Goal: Information Seeking & Learning: Learn about a topic

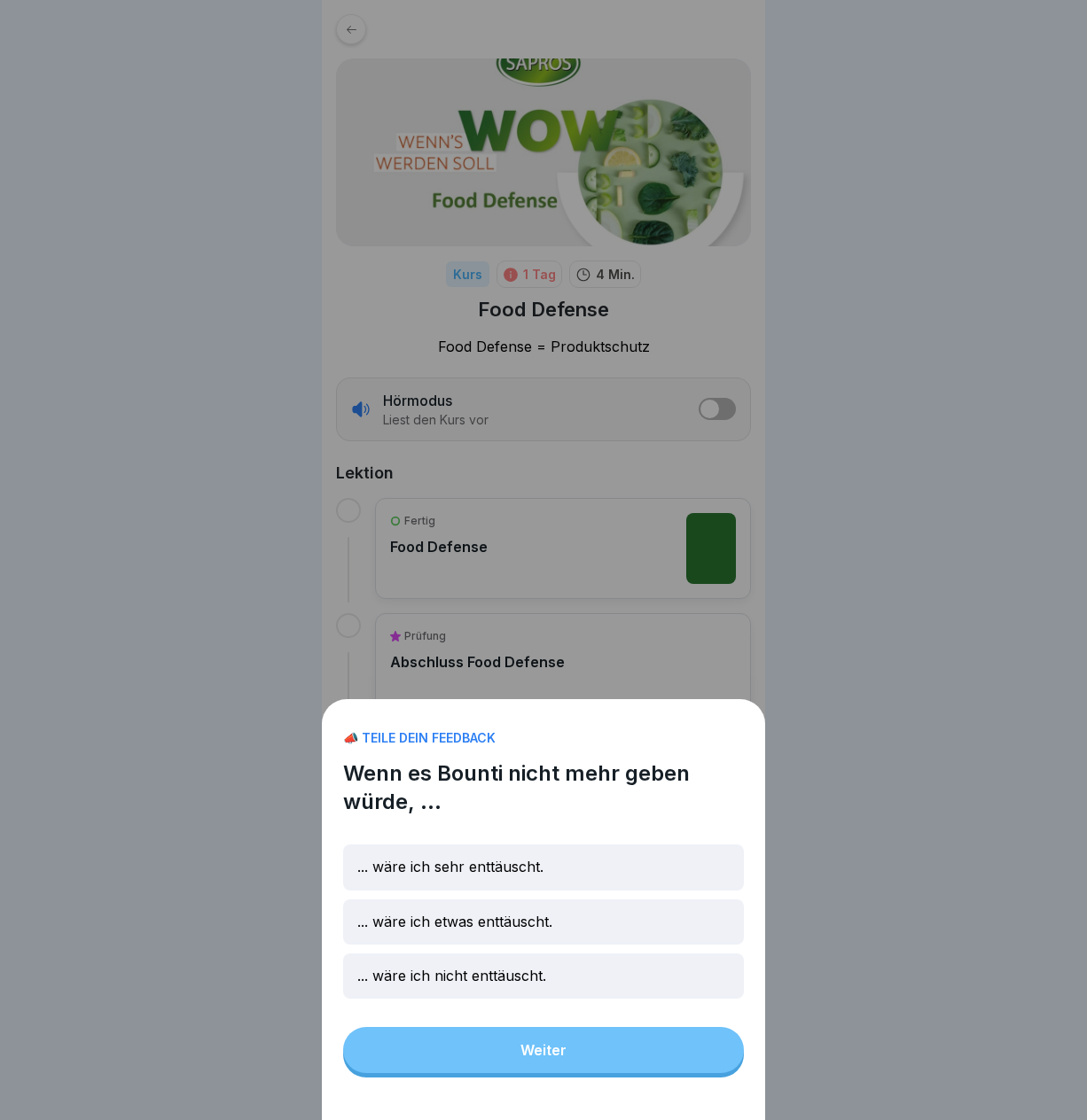
click at [783, 789] on div "📣 TEILE DEIN FEEDBACK Wenn es Bounti nicht mehr geben würde, ... ... wäre ich s…" at bounding box center [544, 560] width 1087 height 1120
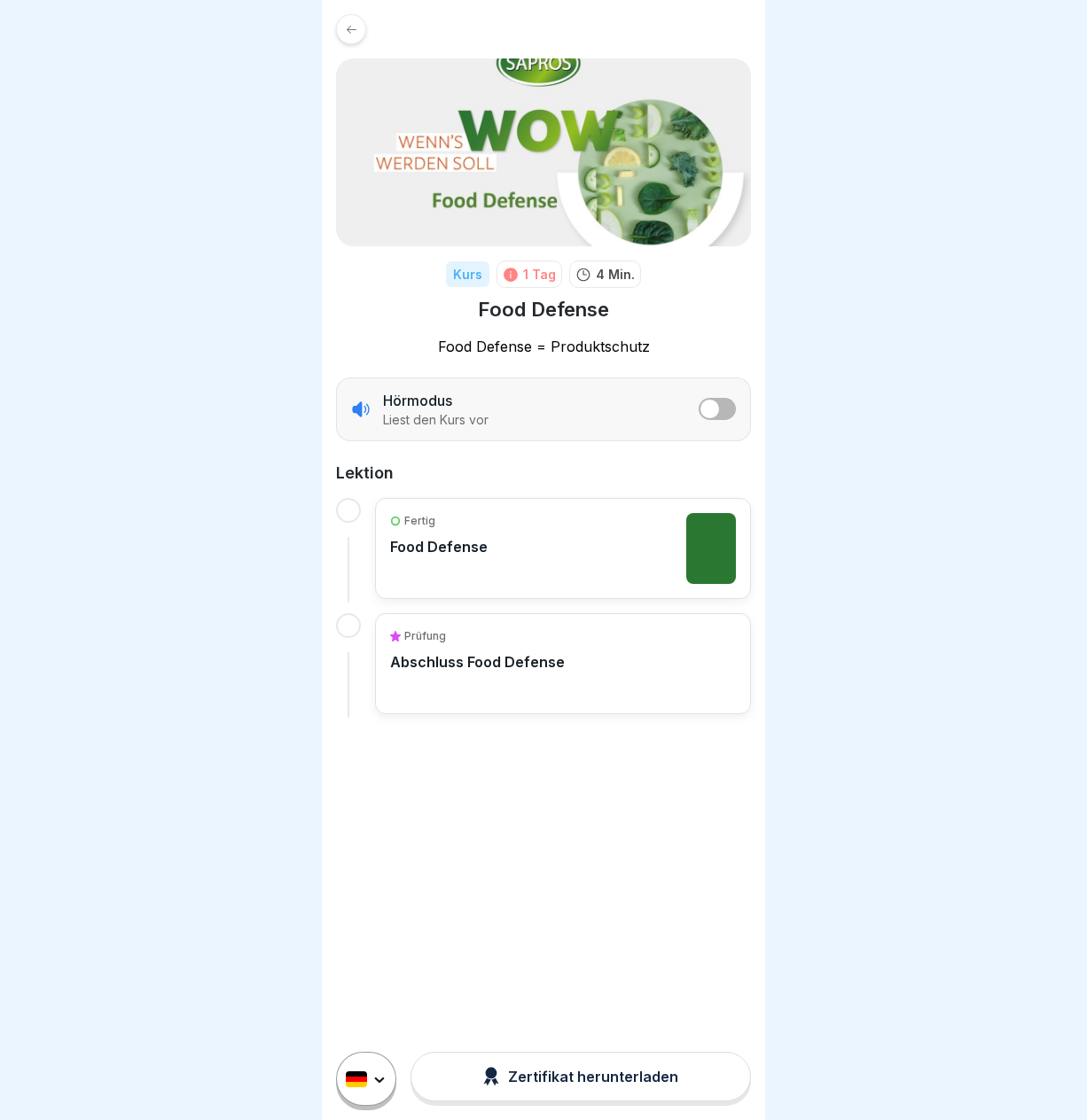
click at [527, 586] on div "Fertig Food Defense" at bounding box center [562, 548] width 376 height 101
click at [527, 573] on div "Fertig Food Defense" at bounding box center [563, 548] width 345 height 71
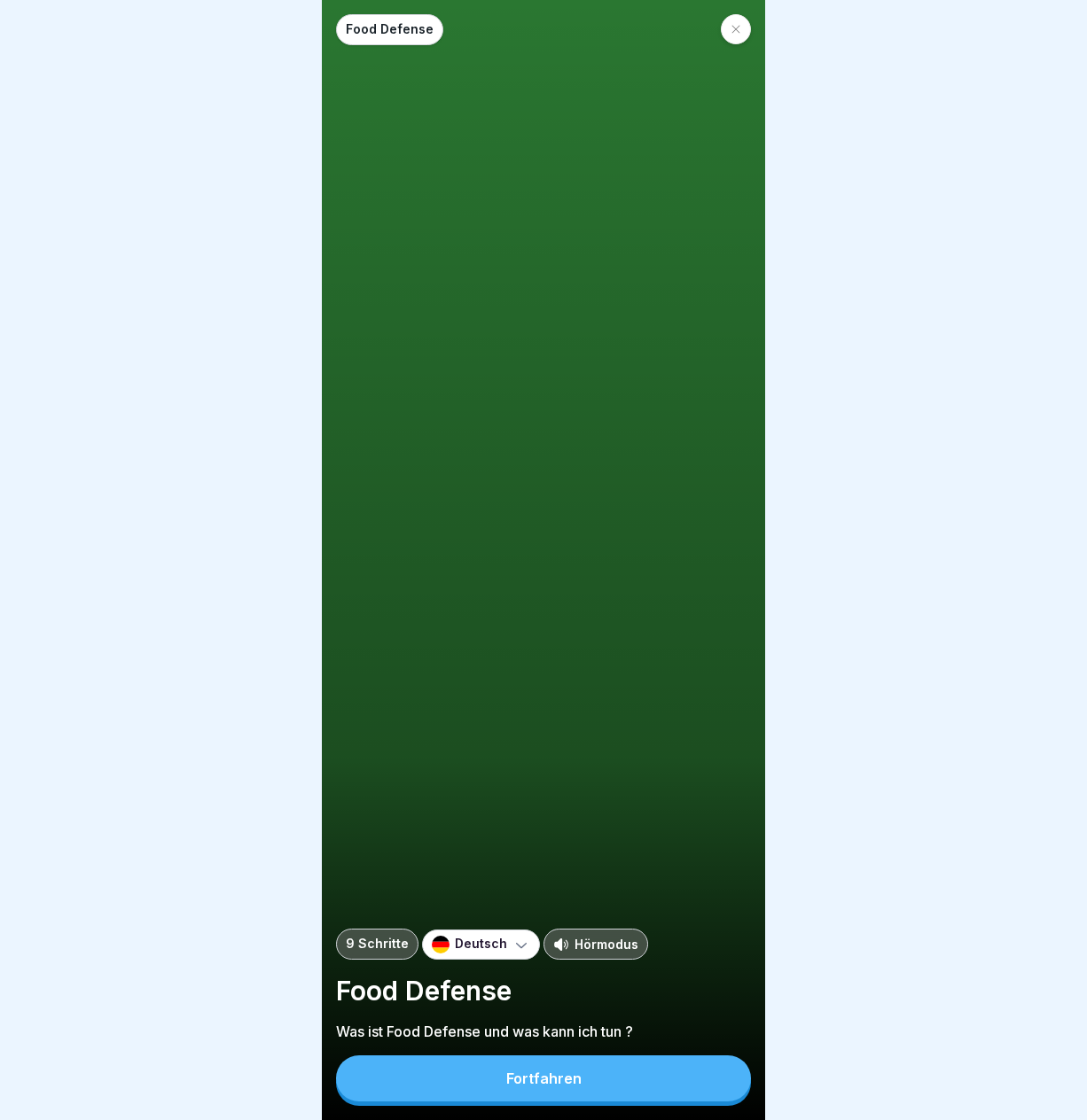
click at [618, 1077] on button "Fortfahren" at bounding box center [544, 1078] width 415 height 46
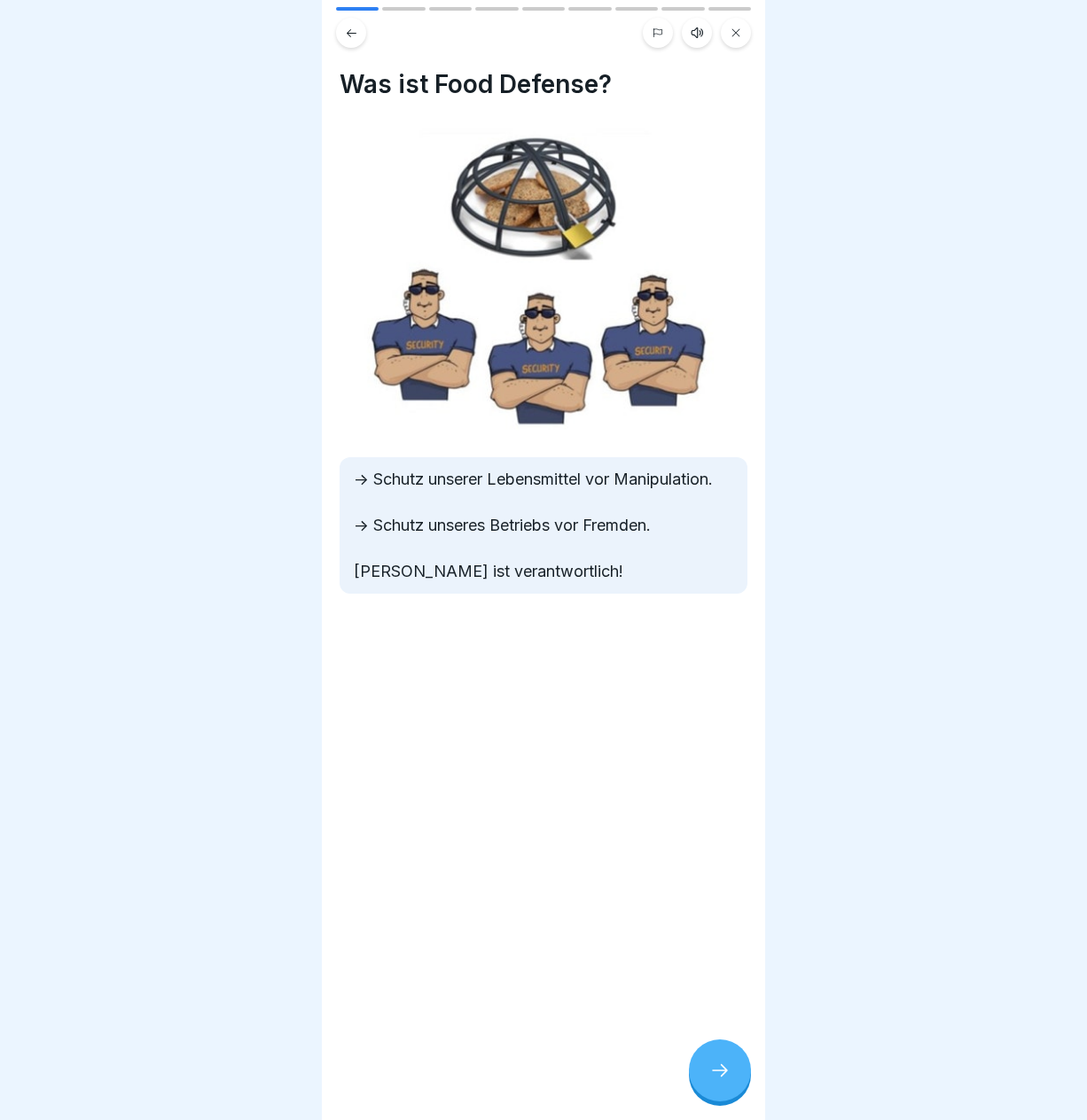
click at [631, 839] on div "Was ist Food Defense? -> Schutz unserer Lebensmittel vor Manipulation. -> Schut…" at bounding box center [544, 560] width 443 height 1120
click at [727, 1101] on div at bounding box center [719, 1070] width 62 height 62
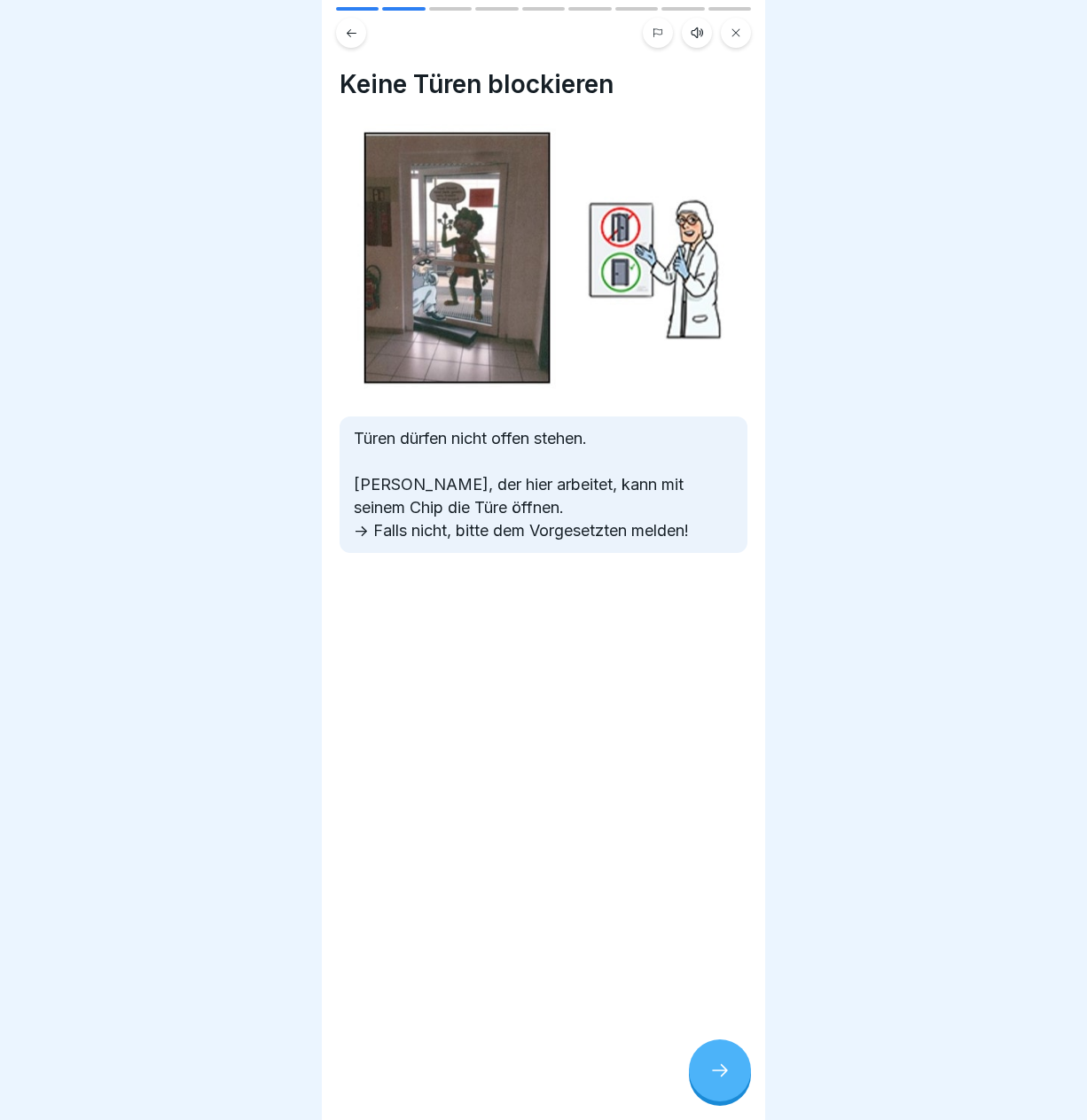
click at [720, 1038] on div "Keine Türen blockieren Türen dürfen nicht offen stehen. [PERSON_NAME], der hier…" at bounding box center [544, 560] width 443 height 1120
click at [722, 1063] on div at bounding box center [719, 1070] width 62 height 62
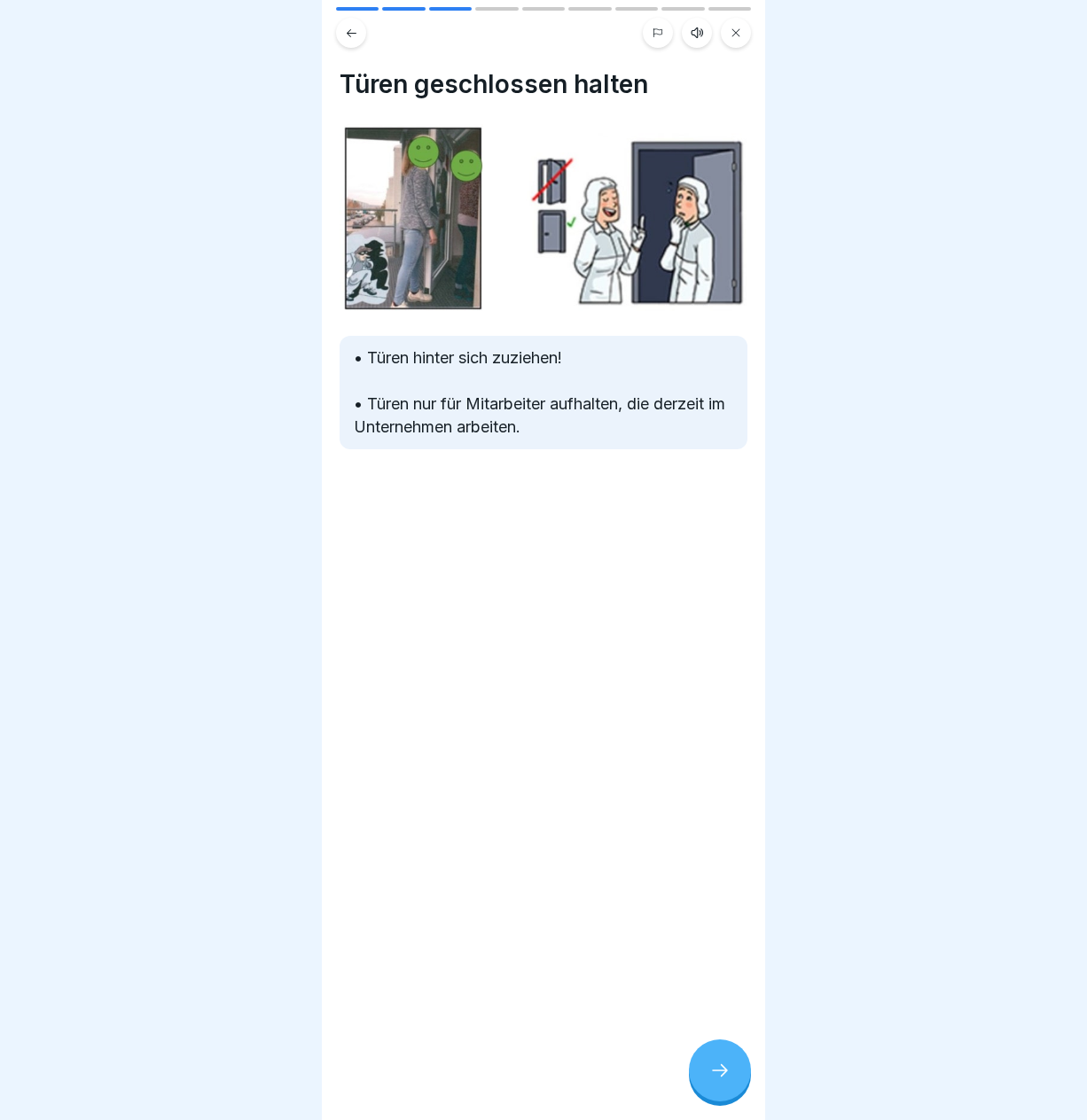
click at [720, 1080] on icon at bounding box center [720, 1071] width 22 height 22
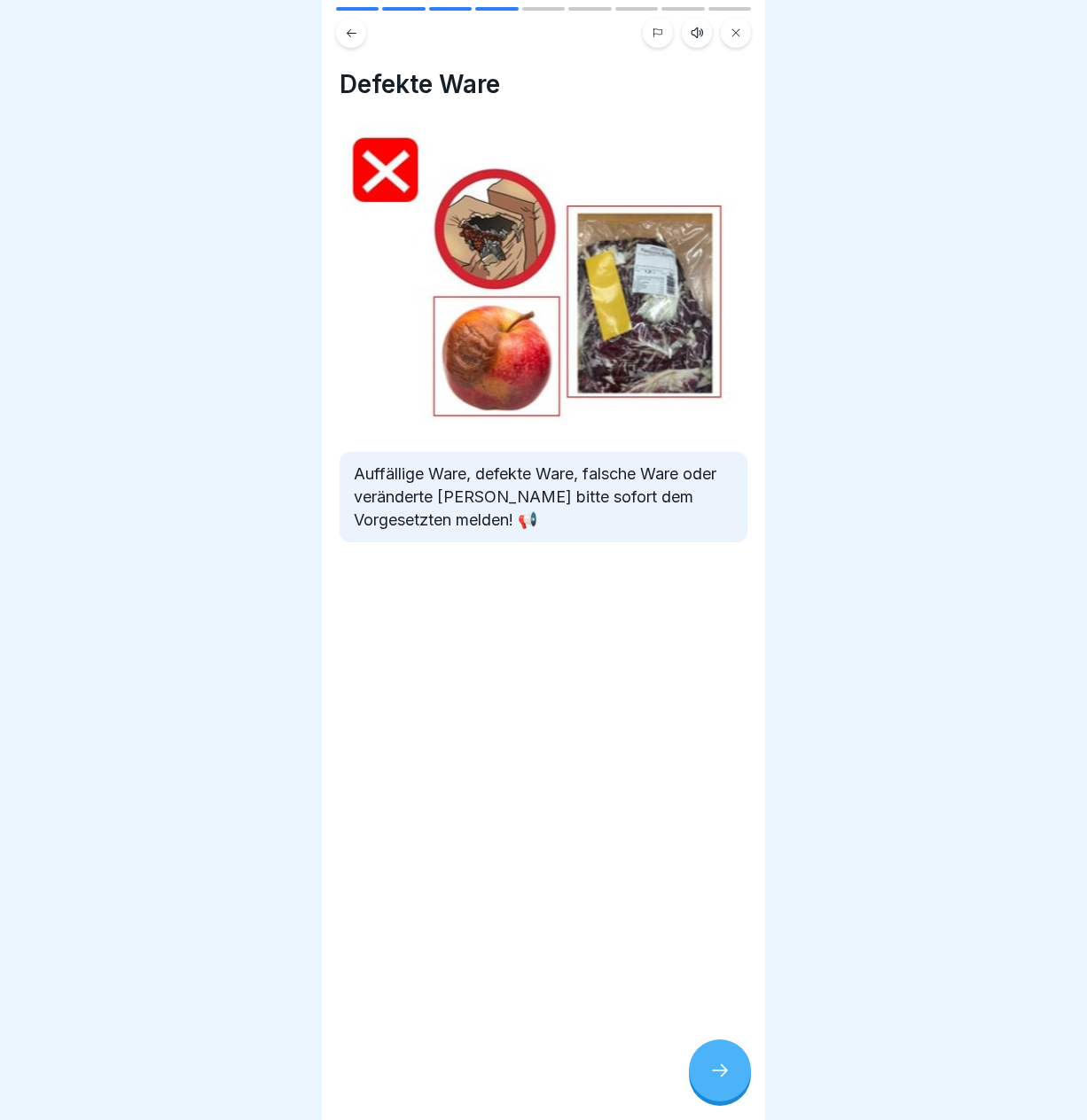
click at [717, 1078] on icon at bounding box center [720, 1071] width 22 height 22
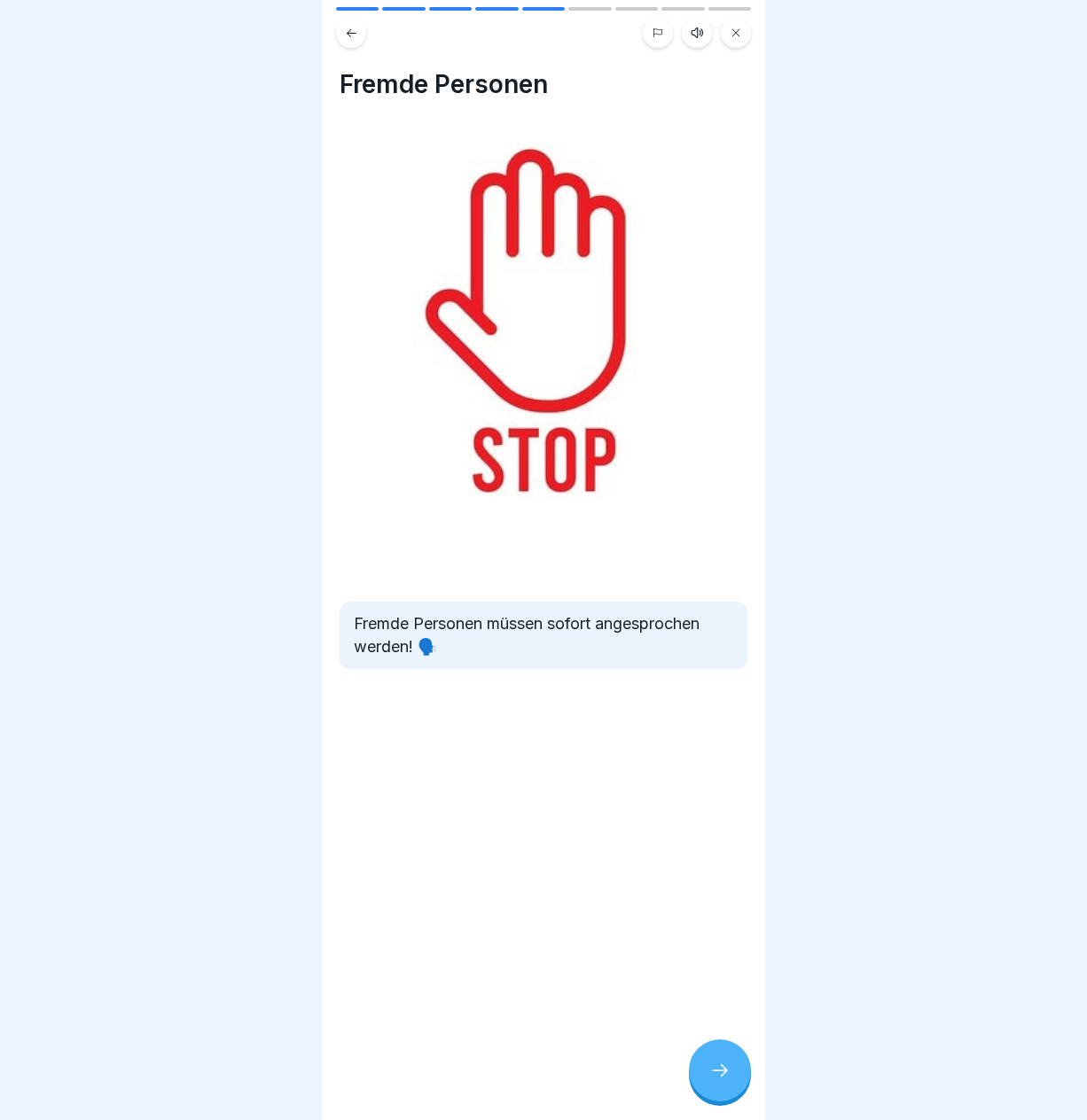
click at [717, 1078] on icon at bounding box center [720, 1071] width 22 height 22
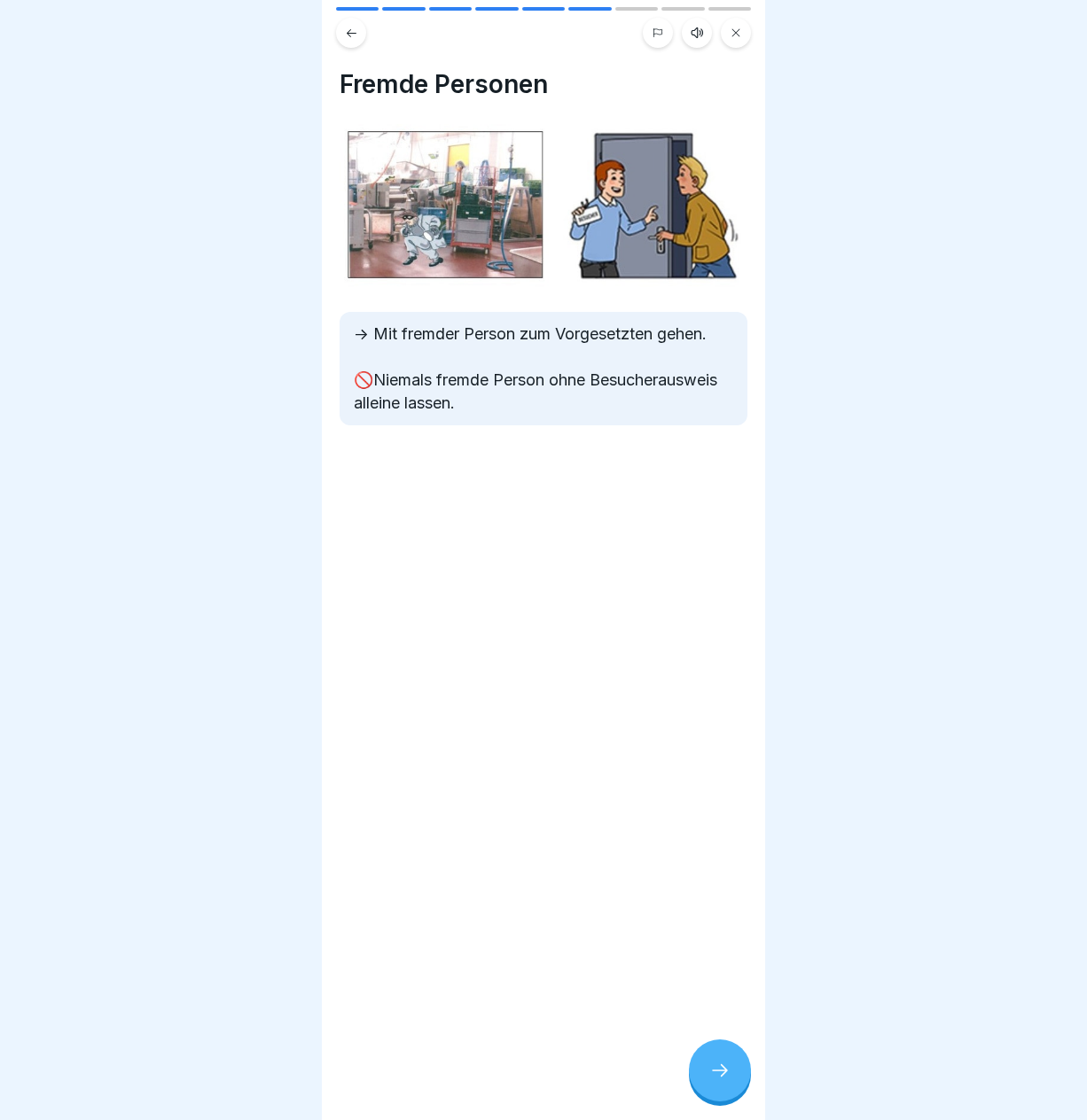
click at [717, 1078] on icon at bounding box center [720, 1071] width 22 height 22
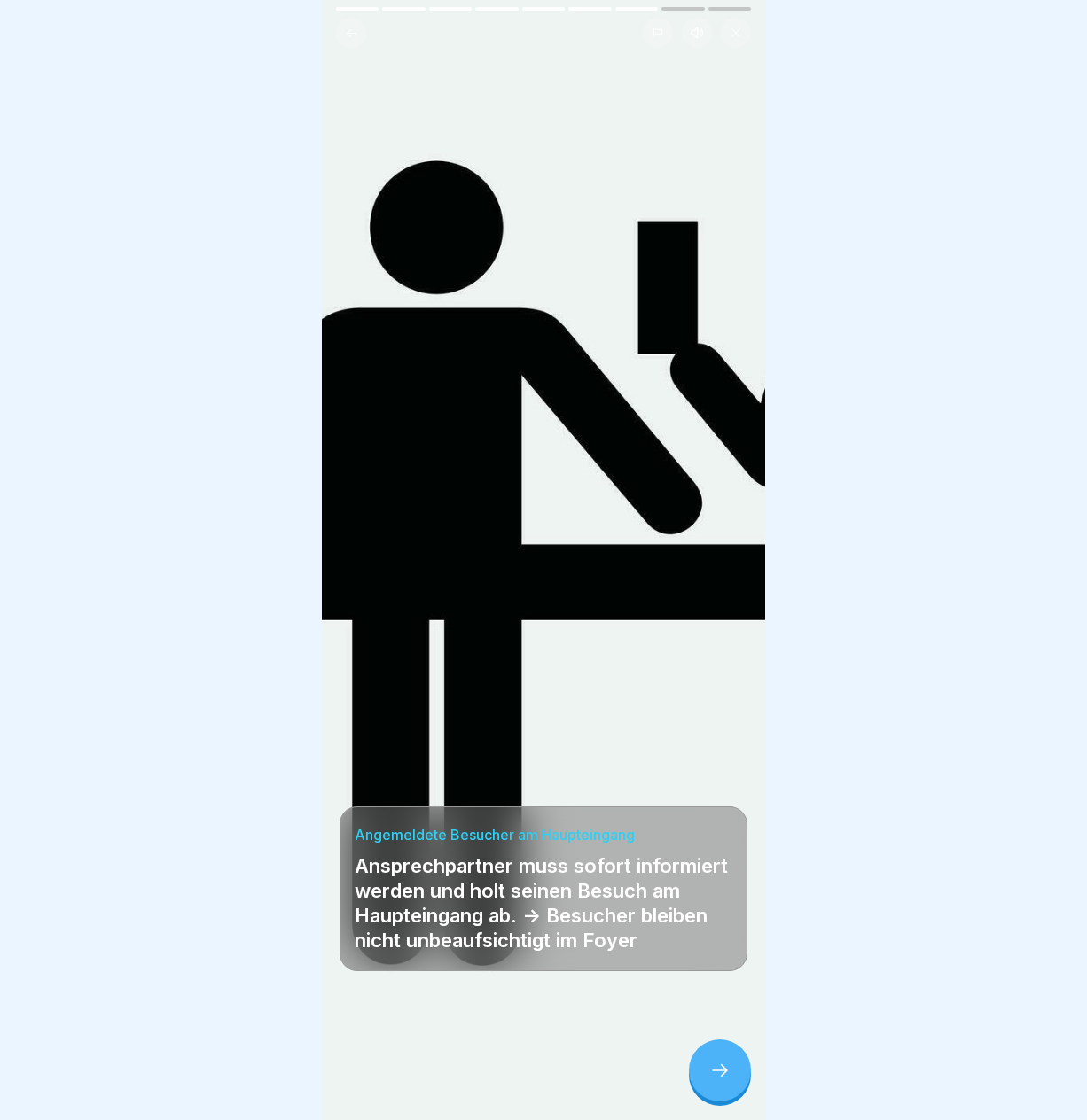
click at [717, 1078] on icon at bounding box center [720, 1071] width 22 height 22
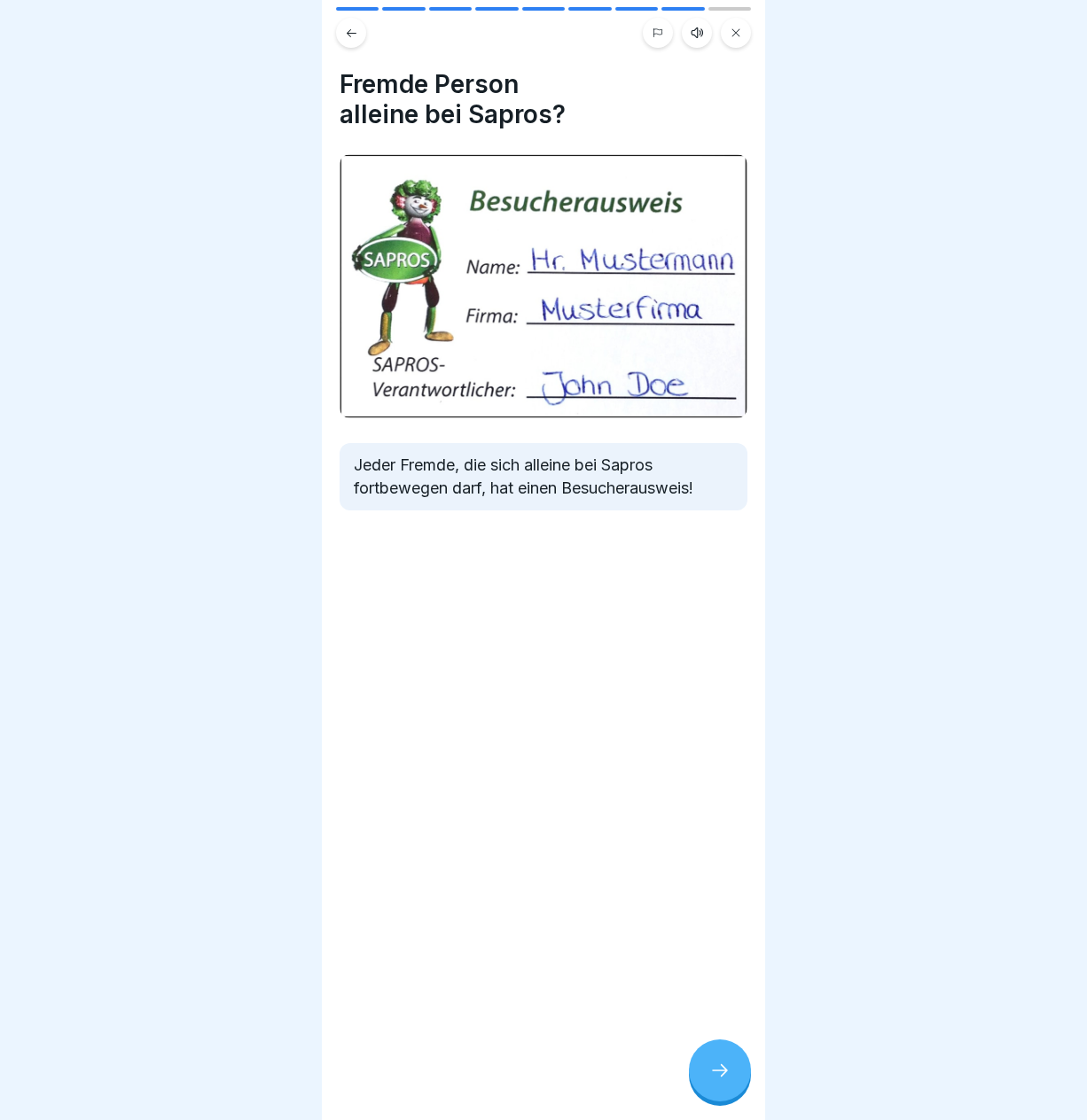
click at [717, 1078] on icon at bounding box center [720, 1071] width 22 height 22
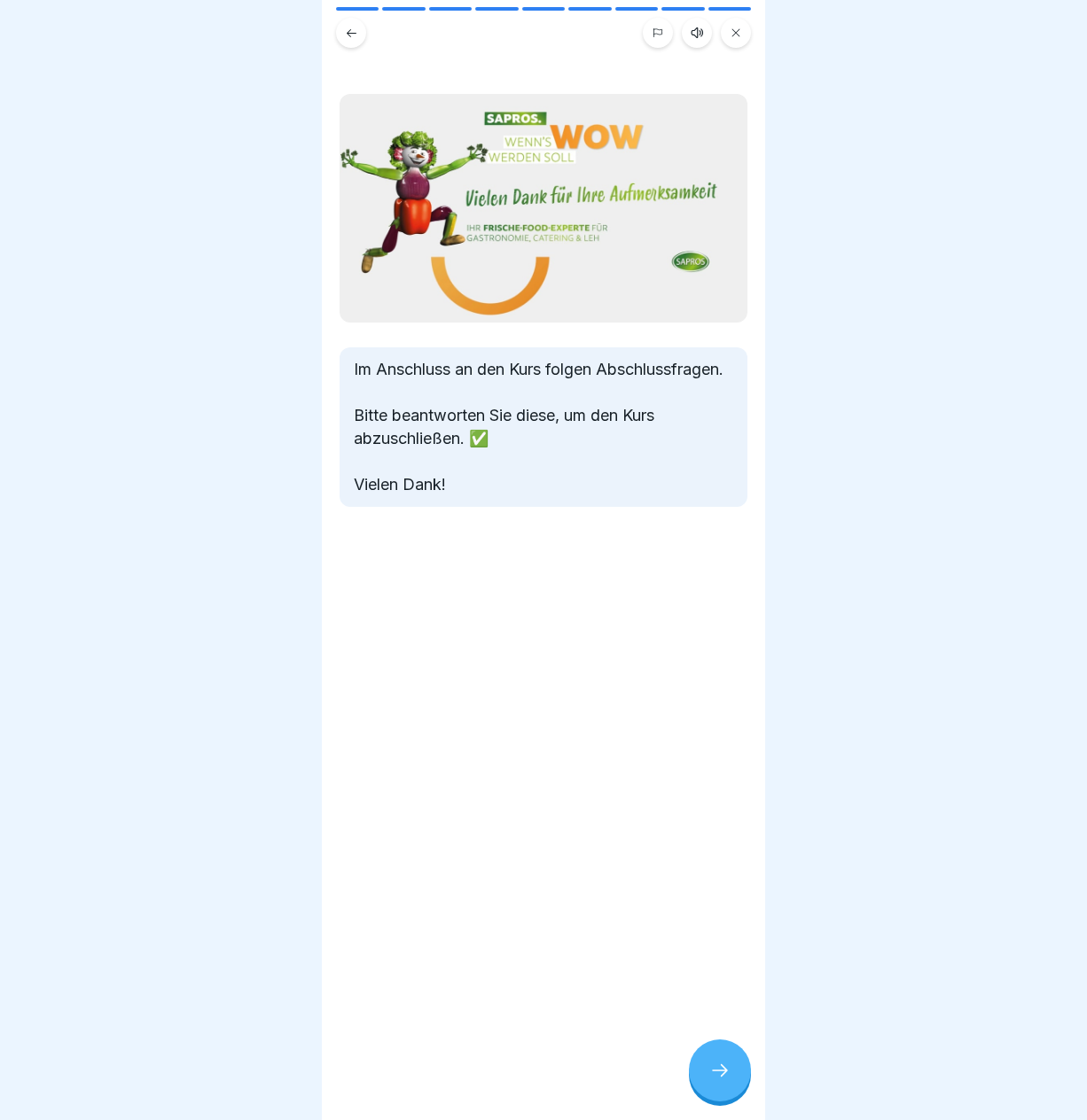
click at [717, 1078] on icon at bounding box center [720, 1071] width 22 height 22
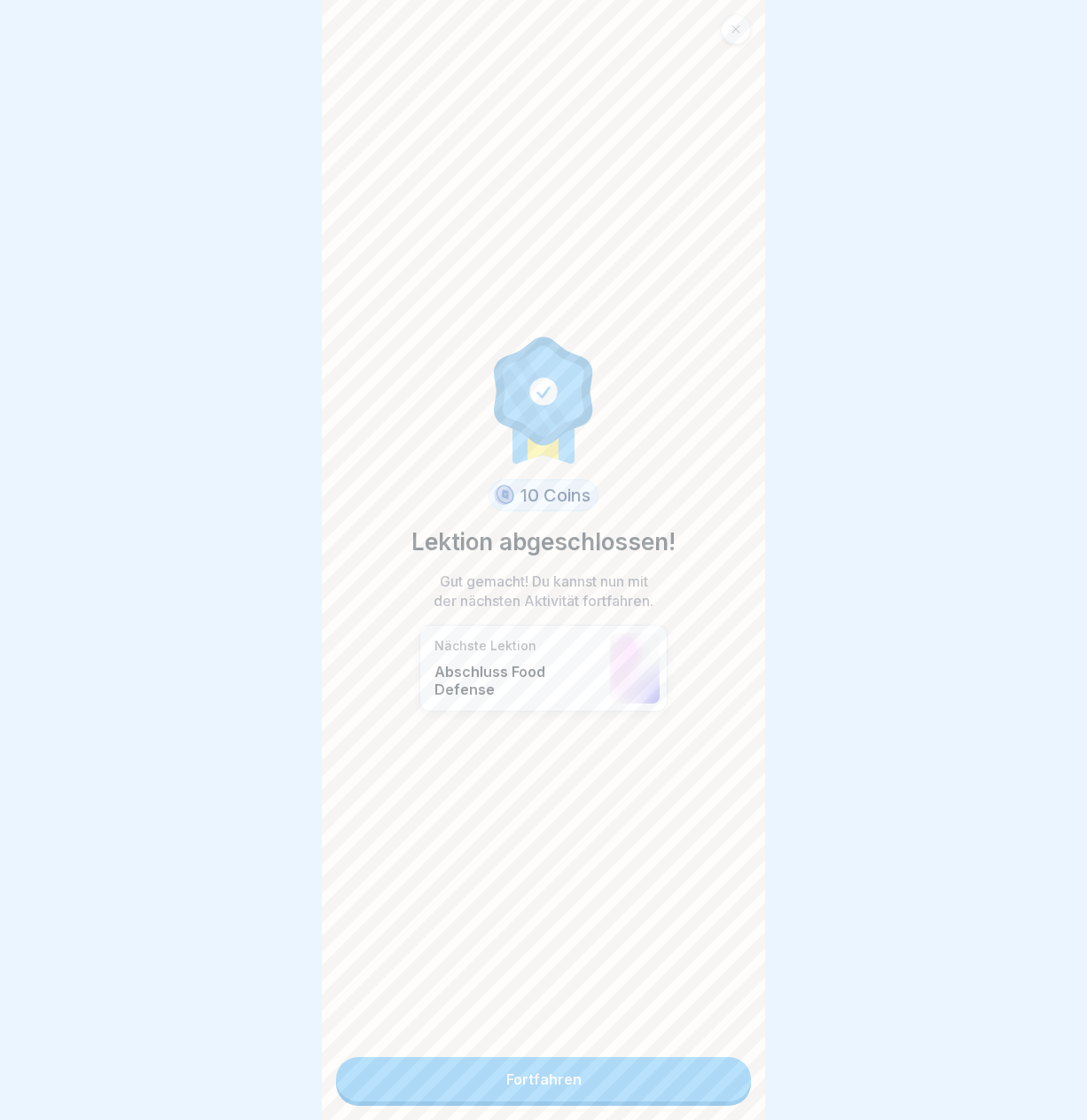
click at [687, 1077] on link "Fortfahren" at bounding box center [544, 1079] width 415 height 44
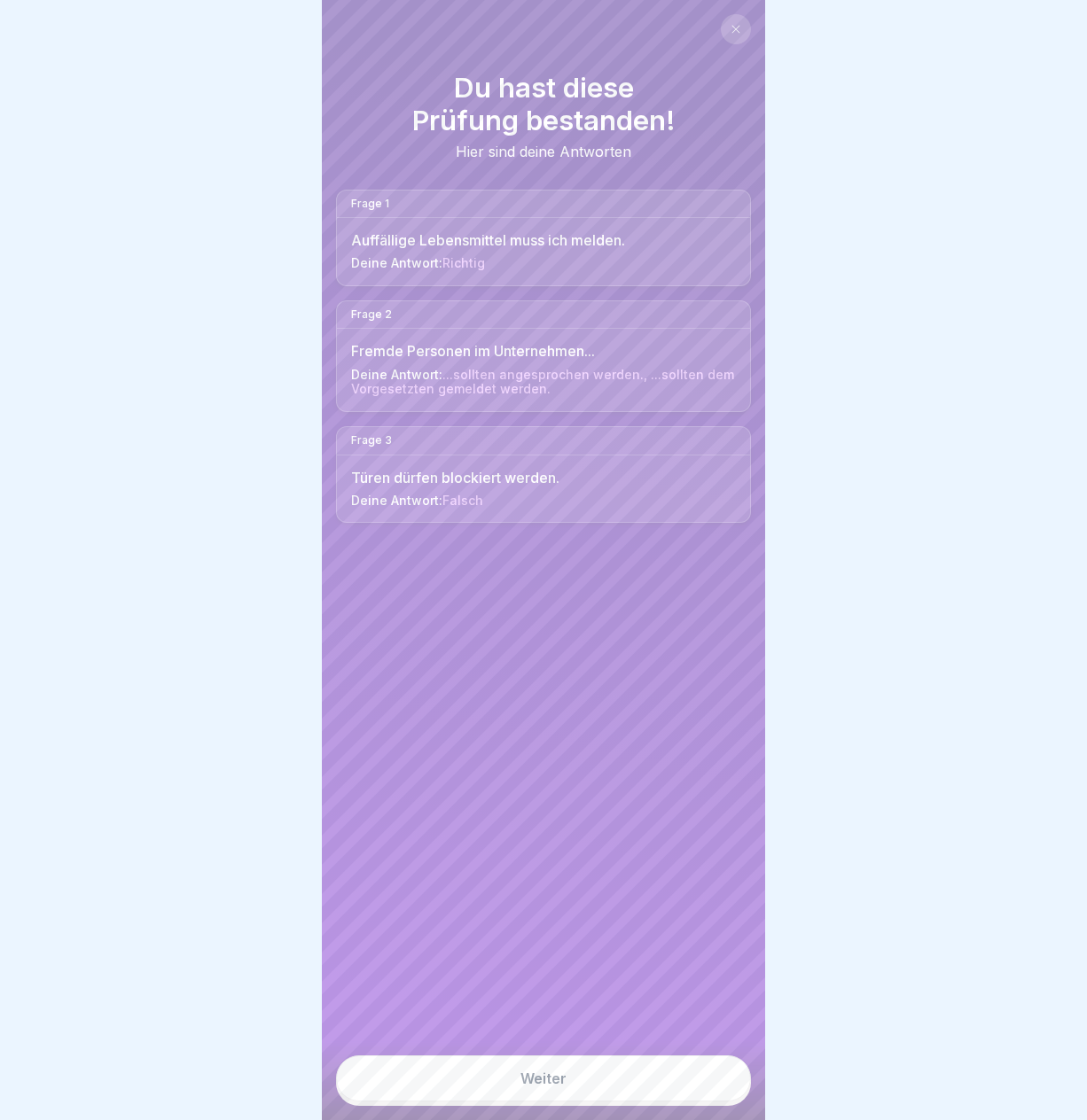
click at [656, 1097] on link "Weiter" at bounding box center [544, 1078] width 415 height 46
